Goal: Find specific page/section: Find specific page/section

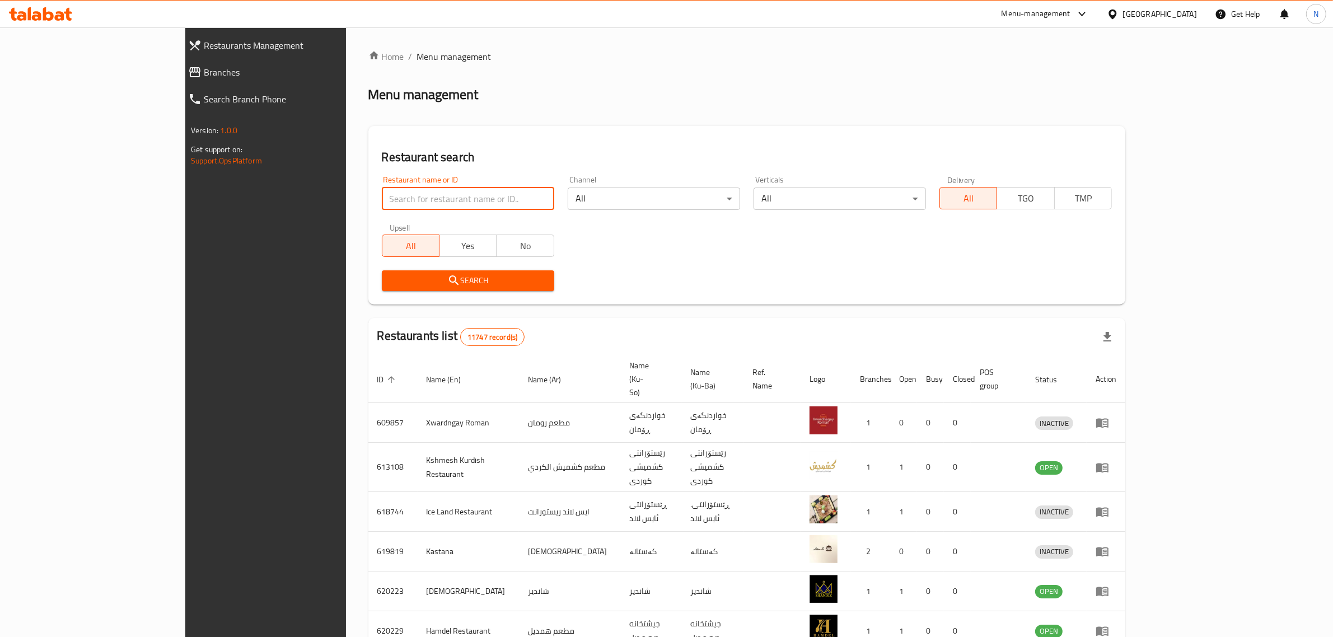
click at [462, 188] on input "search" at bounding box center [468, 199] width 172 height 22
click button "Search" at bounding box center [468, 280] width 172 height 21
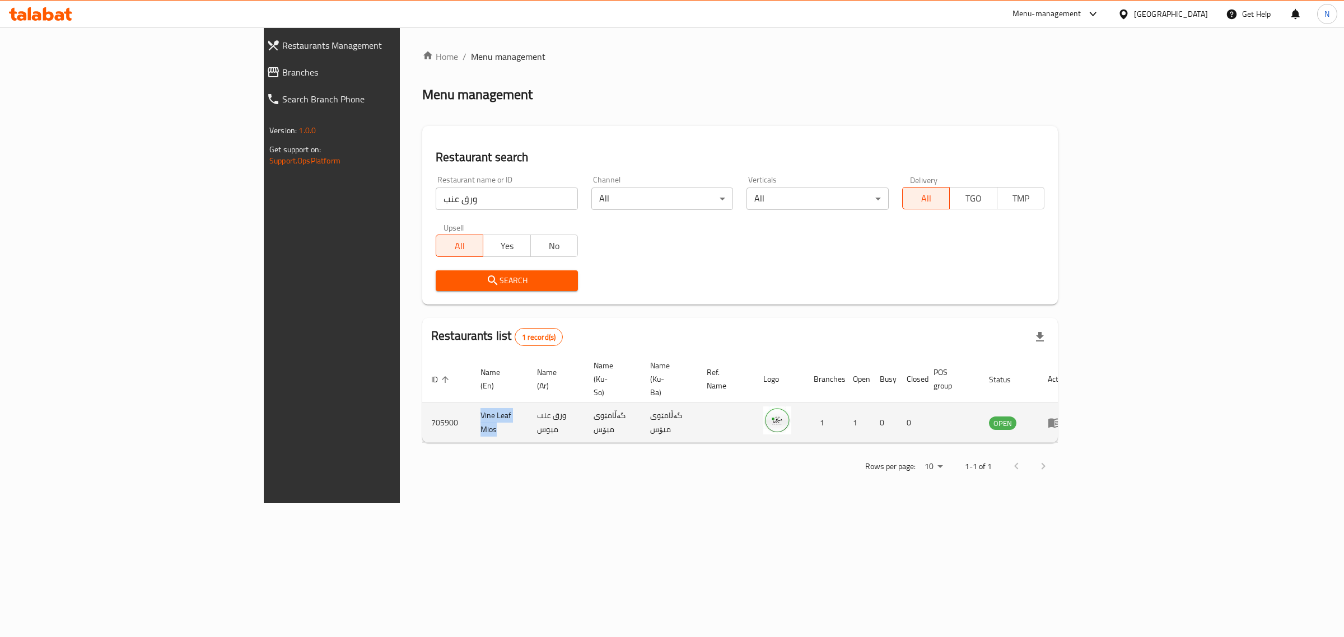
drag, startPoint x: 306, startPoint y: 398, endPoint x: 353, endPoint y: 398, distance: 47.6
click at [472, 403] on td "Vine Leaf Mios" at bounding box center [500, 423] width 57 height 40
copy td "Vine Leaf Mios"
click at [436, 205] on input "ورق عنب" at bounding box center [507, 199] width 142 height 22
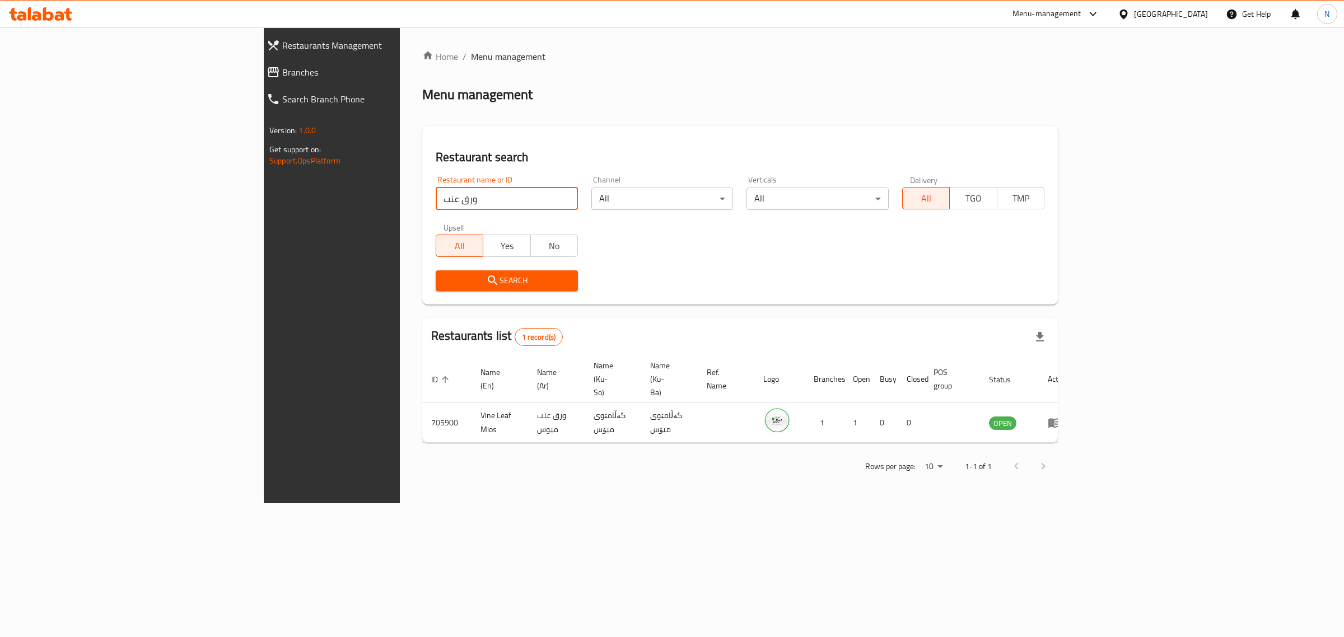
click at [436, 205] on input "ورق عنب" at bounding box center [507, 199] width 142 height 22
type input "التنور البغدادي"
click button "Search" at bounding box center [507, 280] width 142 height 21
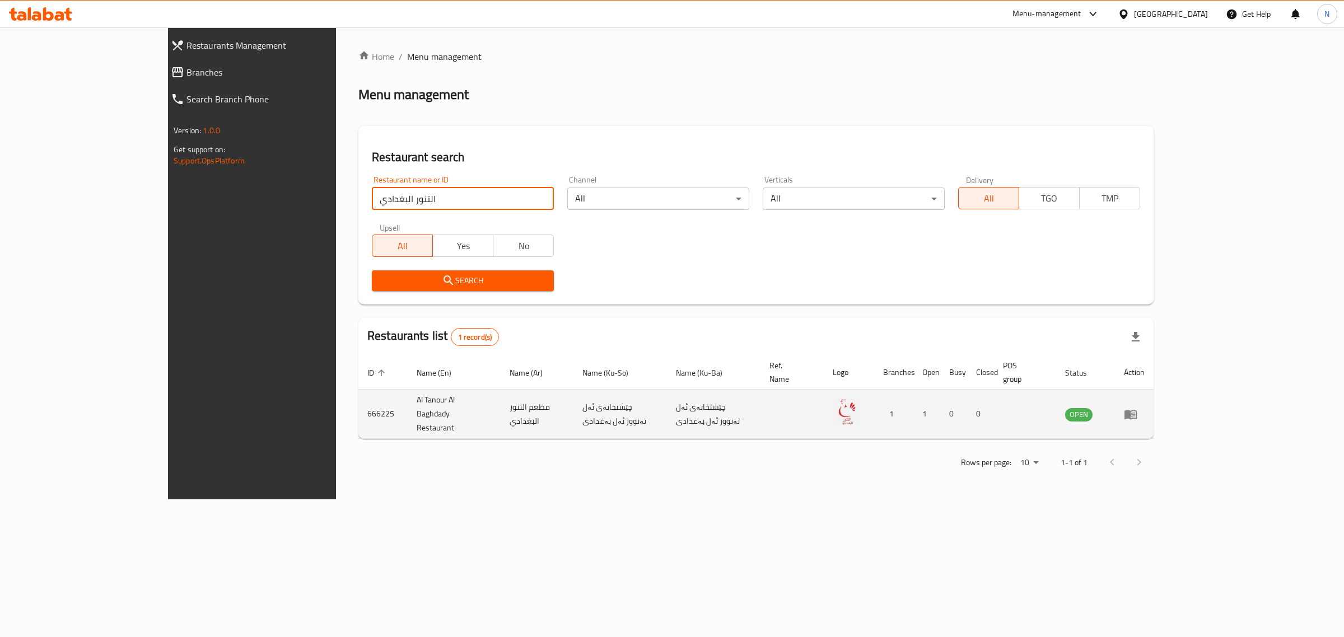
click at [408, 400] on td "Al Tanour Al Baghdady Restaurant" at bounding box center [454, 414] width 93 height 49
copy td "Al Tanour Al Baghdady Restaurant"
